Goal: Use online tool/utility: Utilize a website feature to perform a specific function

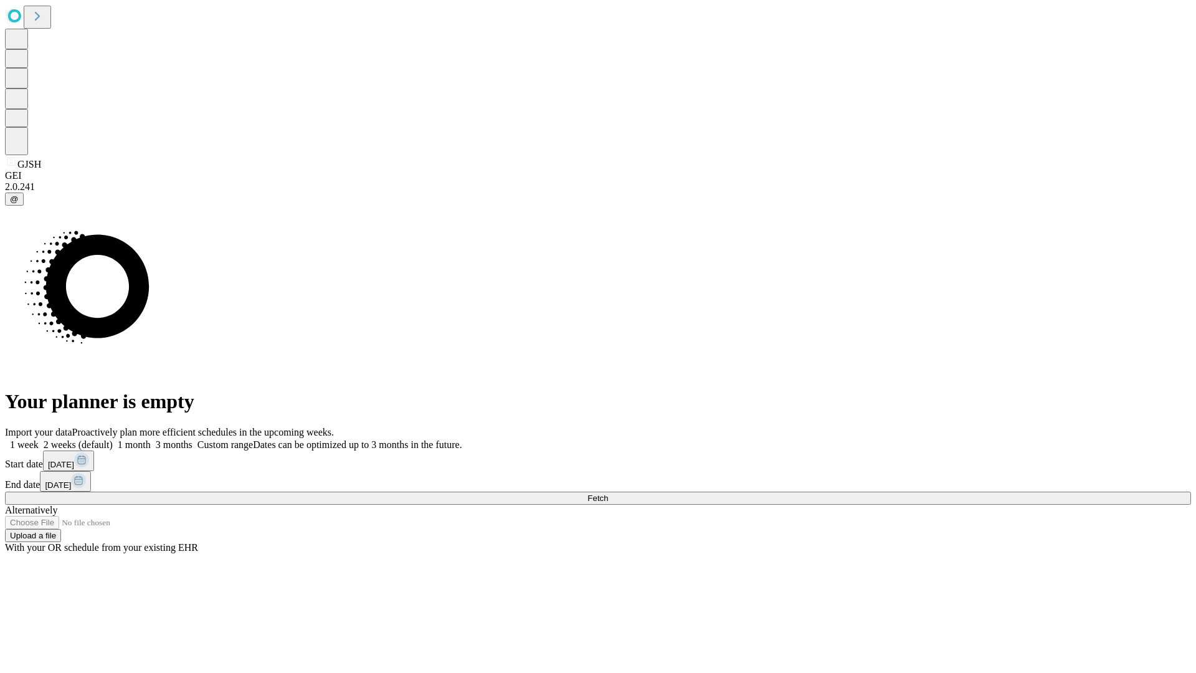
click at [608, 493] on span "Fetch" at bounding box center [597, 497] width 21 height 9
